Goal: Transaction & Acquisition: Purchase product/service

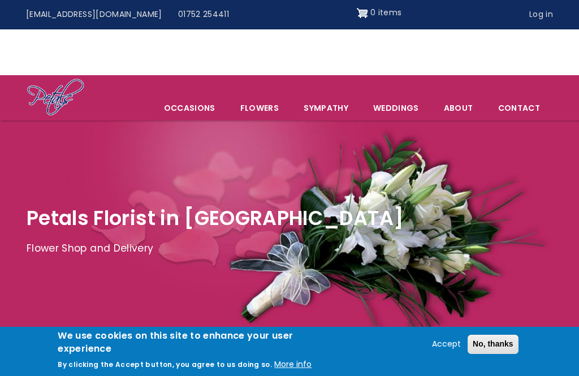
scroll to position [162, 0]
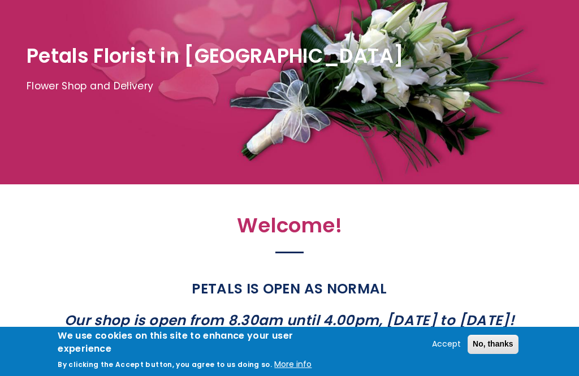
click at [451, 351] on button "Accept" at bounding box center [446, 344] width 38 height 14
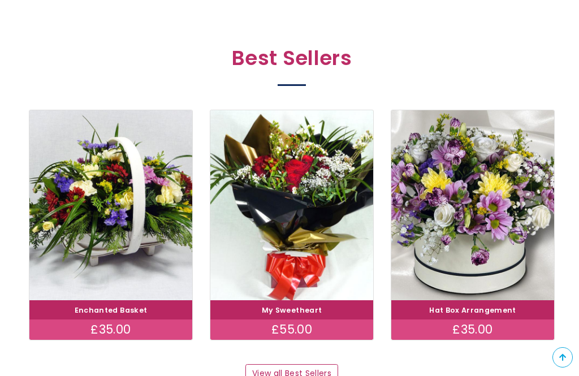
scroll to position [605, 0]
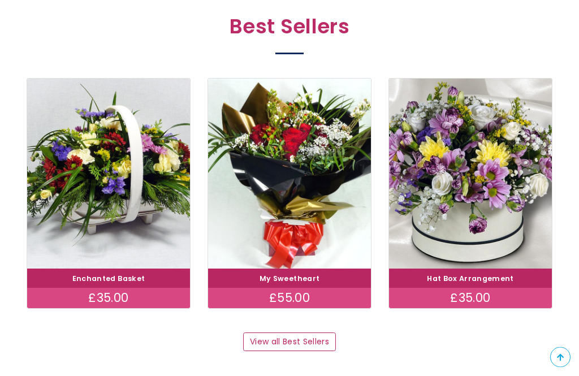
click at [319, 341] on link "View all Best Sellers" at bounding box center [289, 342] width 92 height 19
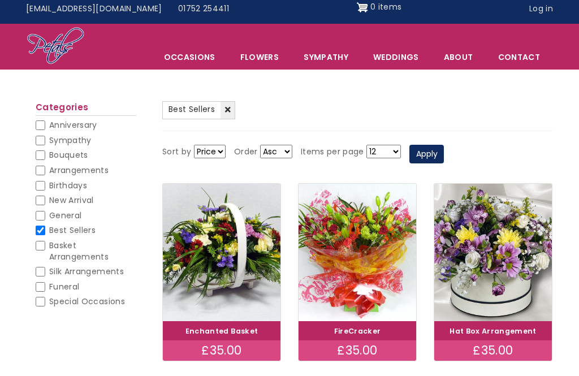
scroll to position [48, 0]
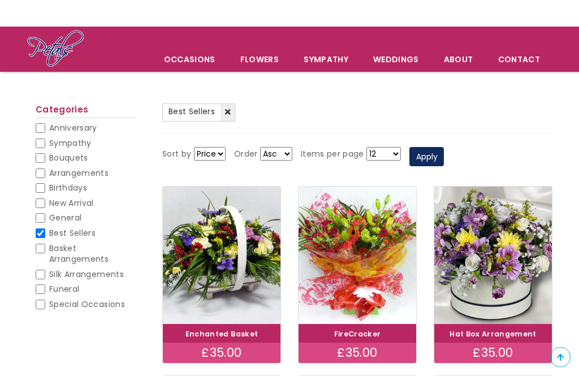
click at [42, 232] on input "Best Sellers" at bounding box center [41, 234] width 10 height 10
checkbox input "false"
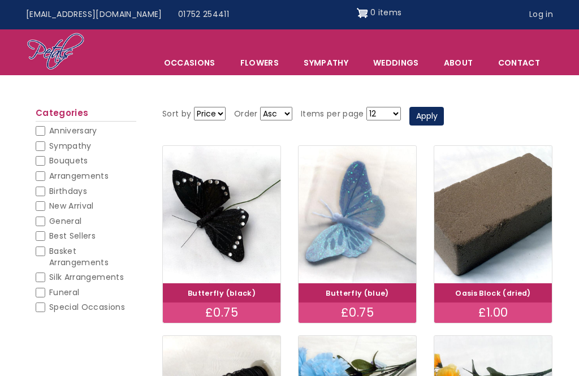
click at [51, 172] on span "Arrangements" at bounding box center [78, 175] width 59 height 11
click at [45, 172] on input "Arrangements" at bounding box center [41, 176] width 10 height 10
checkbox input "true"
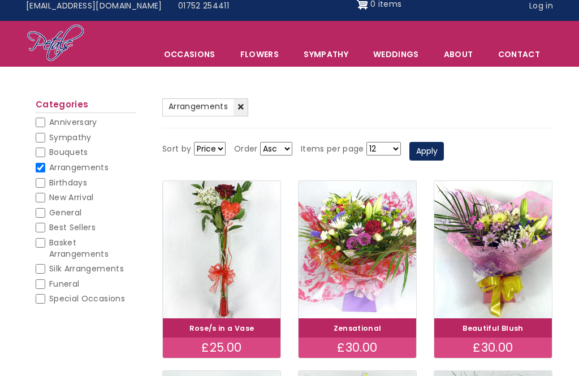
scroll to position [11, 0]
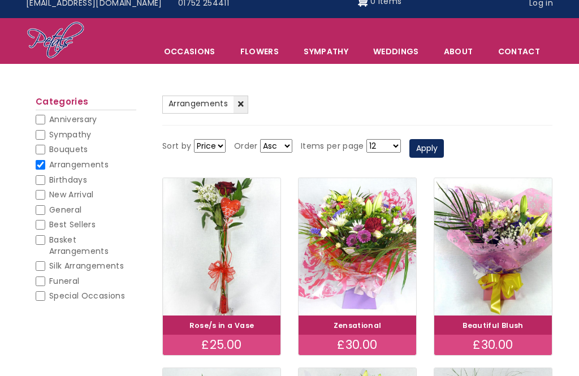
click at [44, 163] on input "Arrangements" at bounding box center [41, 165] width 10 height 10
checkbox input "false"
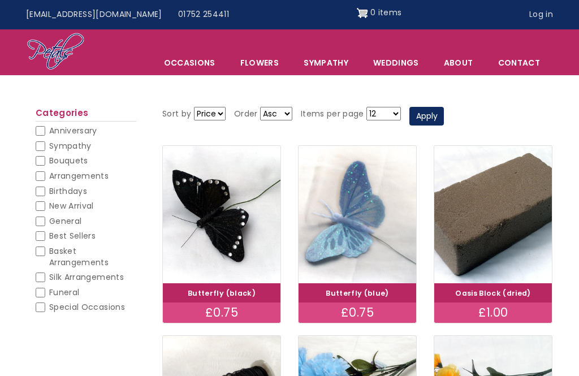
click at [44, 216] on input "General" at bounding box center [41, 221] width 10 height 10
checkbox input "true"
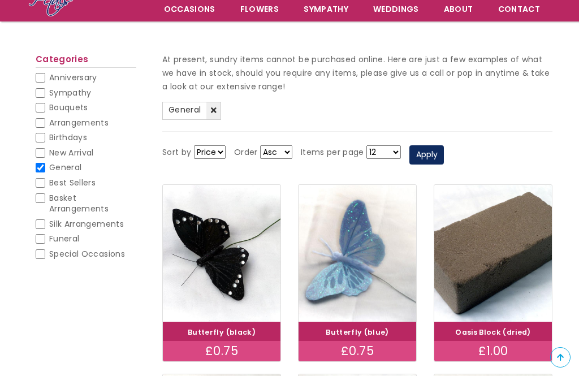
scroll to position [99, 0]
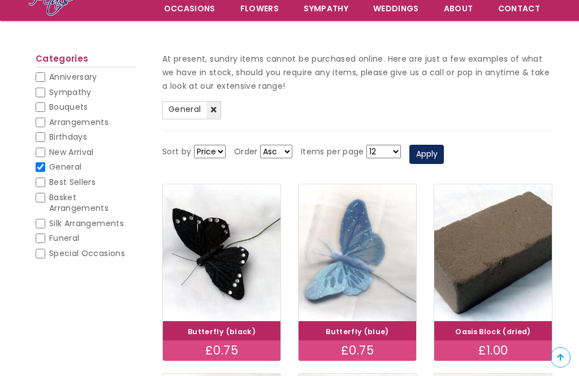
click at [44, 165] on input "General" at bounding box center [41, 167] width 10 height 10
checkbox input "false"
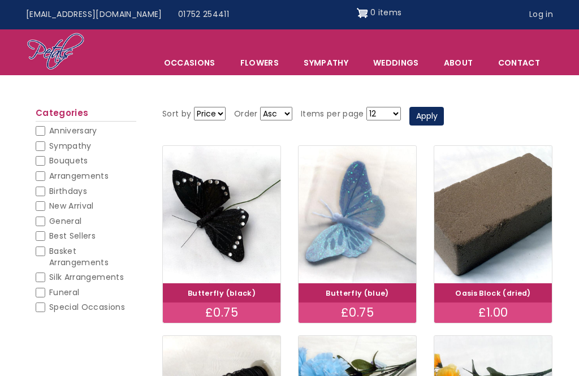
click at [54, 301] on span "Special Occasions" at bounding box center [87, 306] width 76 height 11
click at [45, 302] on input "Special Occasions" at bounding box center [41, 307] width 10 height 10
checkbox input "true"
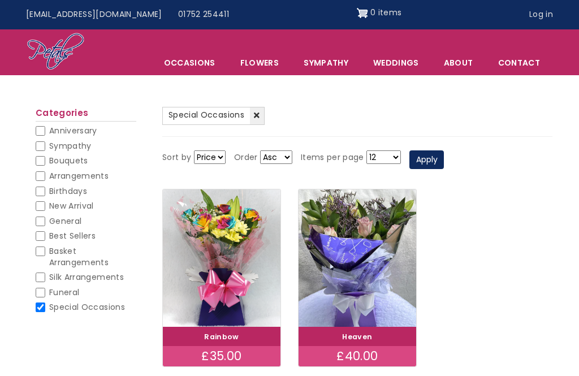
click at [49, 301] on span "Special Occasions" at bounding box center [87, 306] width 76 height 11
click at [45, 302] on input "Special Occasions" at bounding box center [41, 307] width 10 height 10
checkbox input "false"
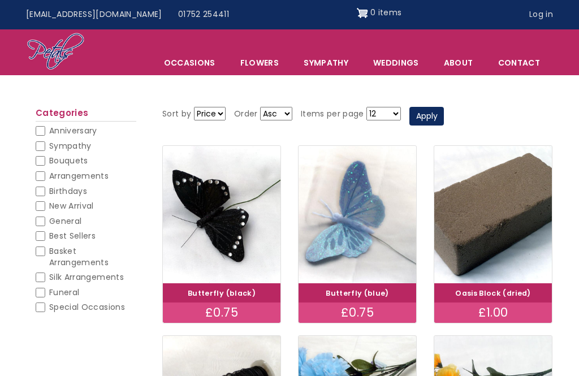
click at [43, 156] on input "Bouquets" at bounding box center [41, 161] width 10 height 10
checkbox input "true"
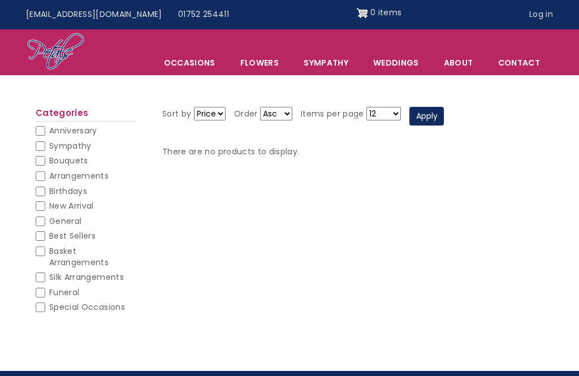
click at [51, 245] on span "Basket Arrangements" at bounding box center [78, 256] width 59 height 23
click at [45, 246] on input "Basket Arrangements" at bounding box center [41, 251] width 10 height 10
checkbox input "true"
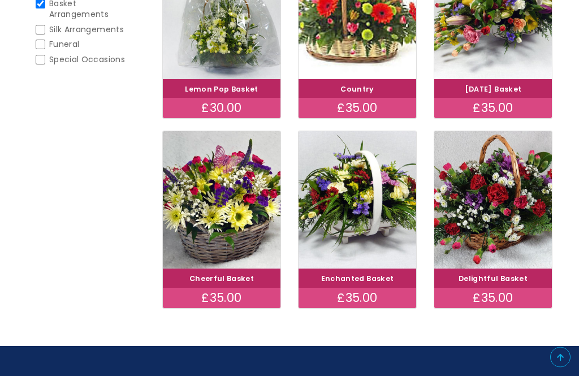
scroll to position [233, 0]
